Goal: Task Accomplishment & Management: Use online tool/utility

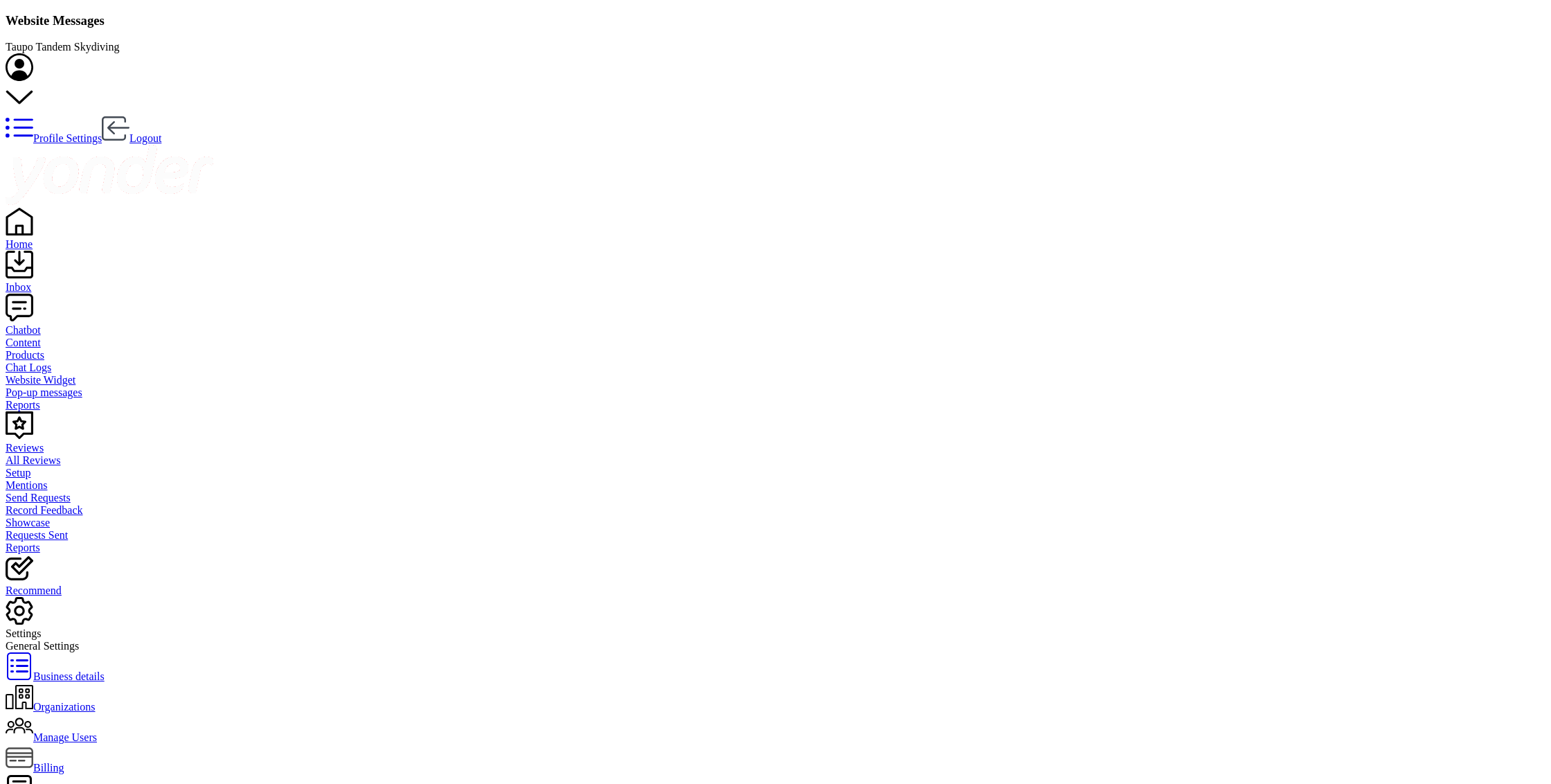
scroll to position [270, 831]
drag, startPoint x: 636, startPoint y: 214, endPoint x: 647, endPoint y: 222, distance: 13.6
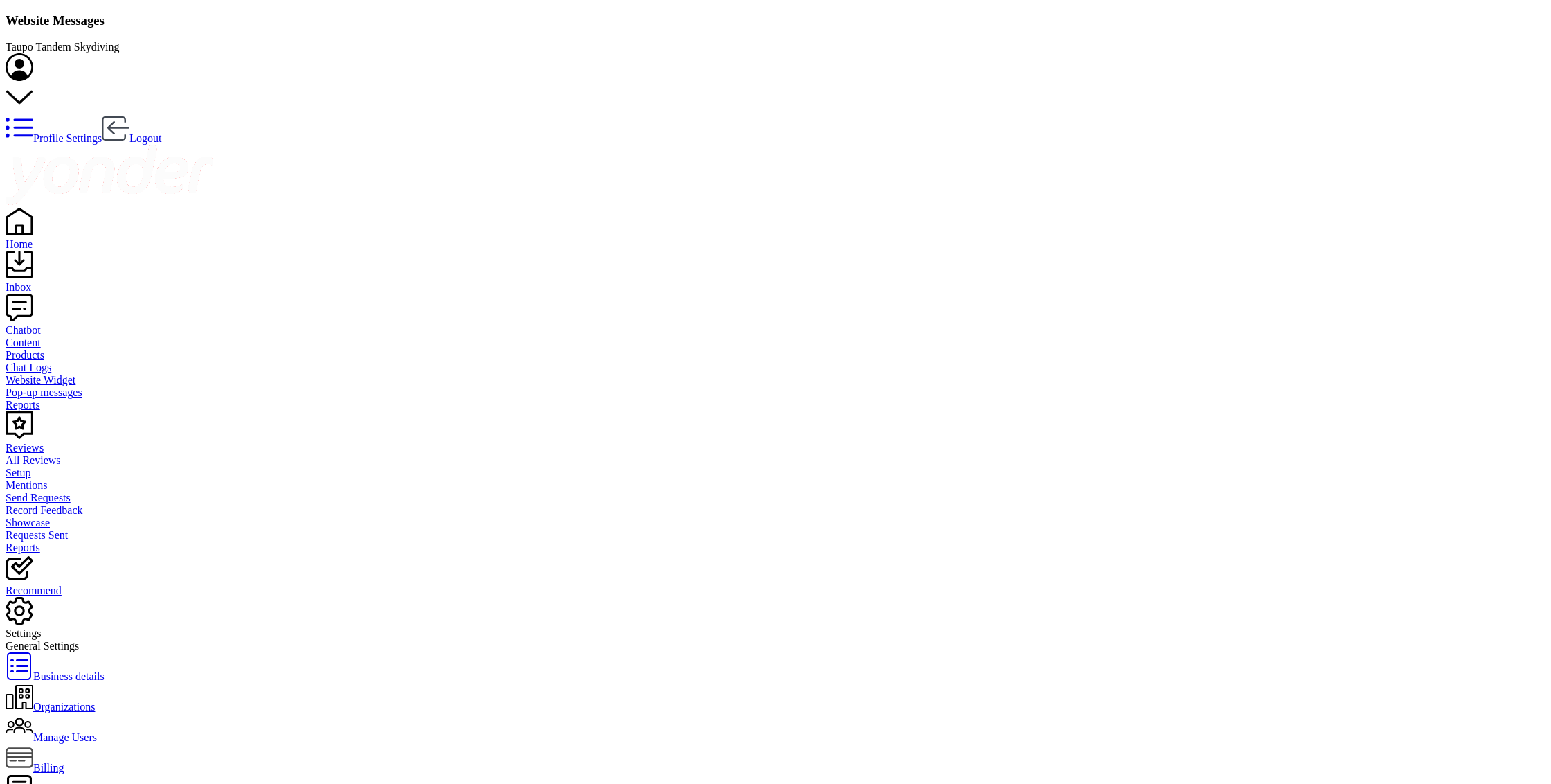
type textarea "The weather is good and we are currently jumping. Please come on out for your b…"
click at [83, 145] on div at bounding box center [775, 176] width 1540 height 63
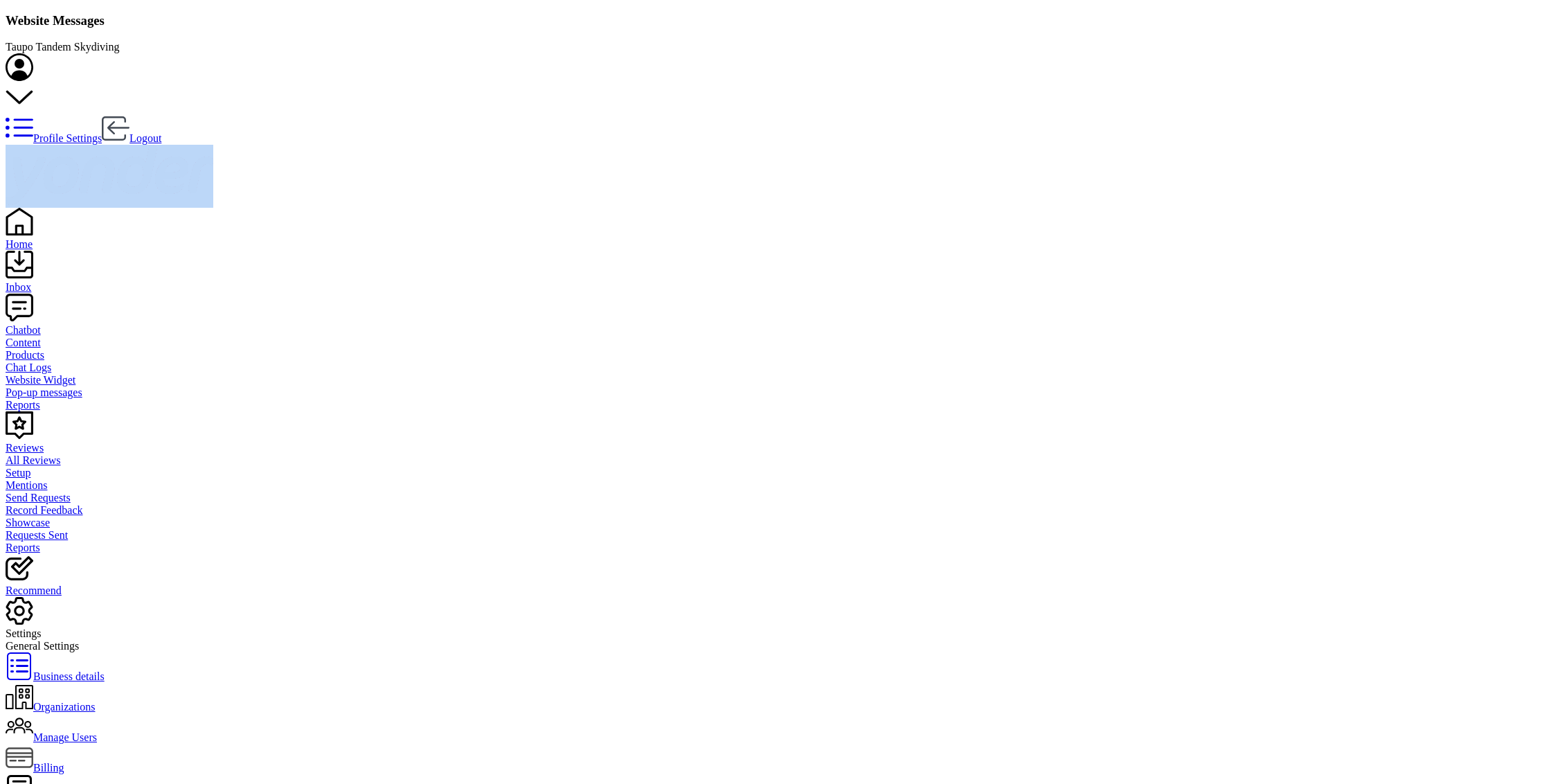
click at [83, 145] on div at bounding box center [775, 176] width 1540 height 63
